Goal: Check status: Check status

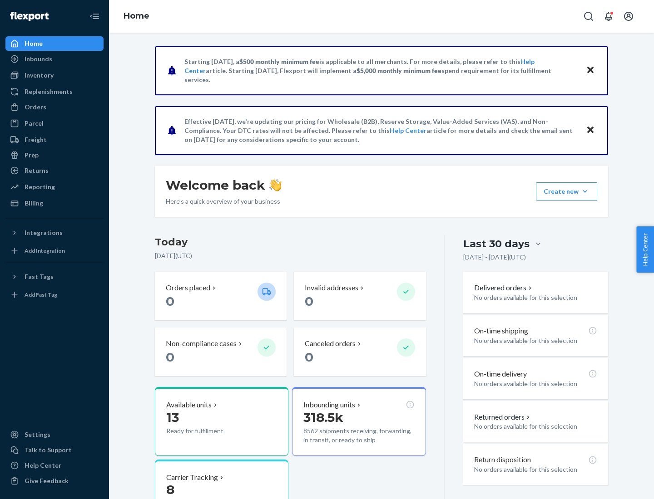
click at [585, 192] on button "Create new Create new inbound Create new order Create new product" at bounding box center [566, 192] width 61 height 18
click at [38, 59] on div "Inbounds" at bounding box center [39, 58] width 28 height 9
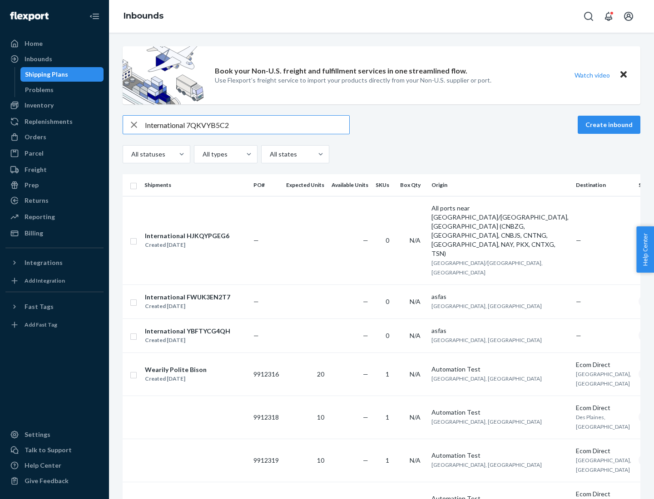
type input "International 7QKVYB5C29"
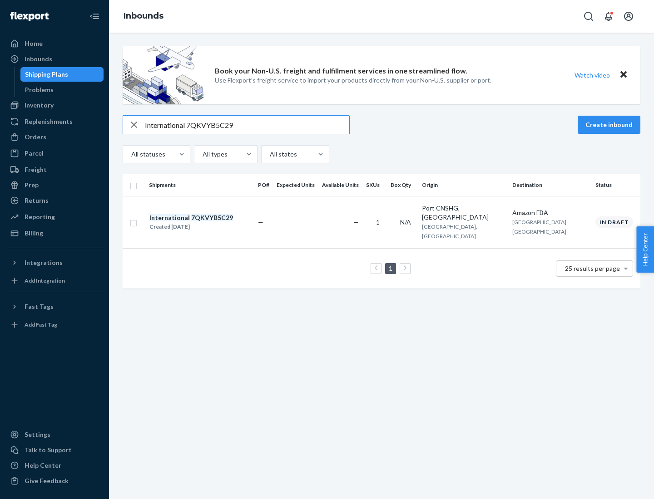
click at [207, 222] on div "Created [DATE]" at bounding box center [191, 226] width 84 height 9
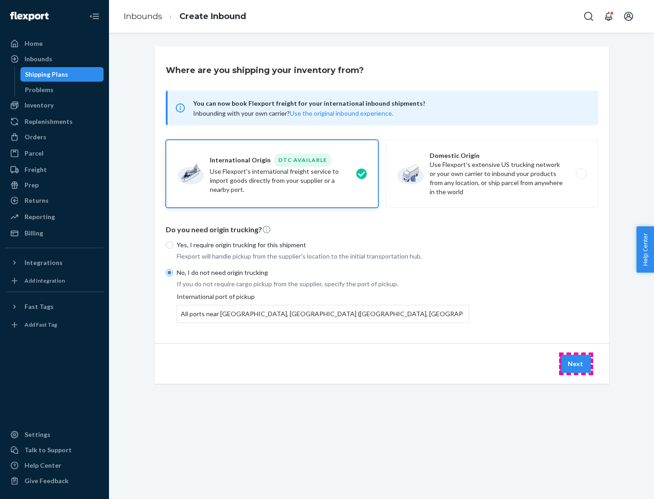
click at [576, 364] on button "Next" at bounding box center [575, 364] width 31 height 18
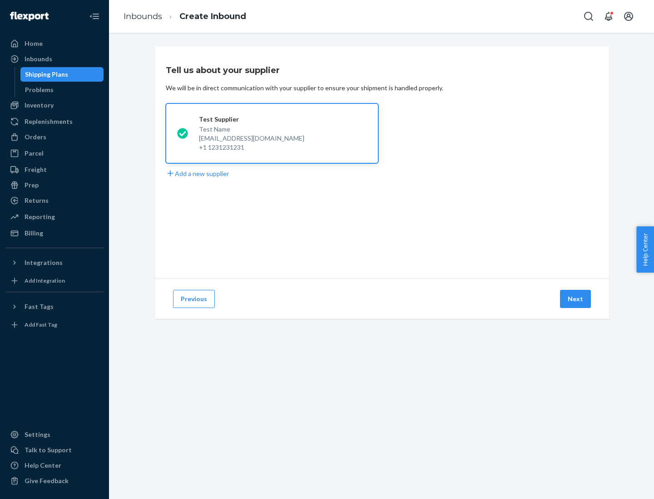
click at [576, 299] on button "Next" at bounding box center [575, 299] width 31 height 18
